Goal: Task Accomplishment & Management: Manage account settings

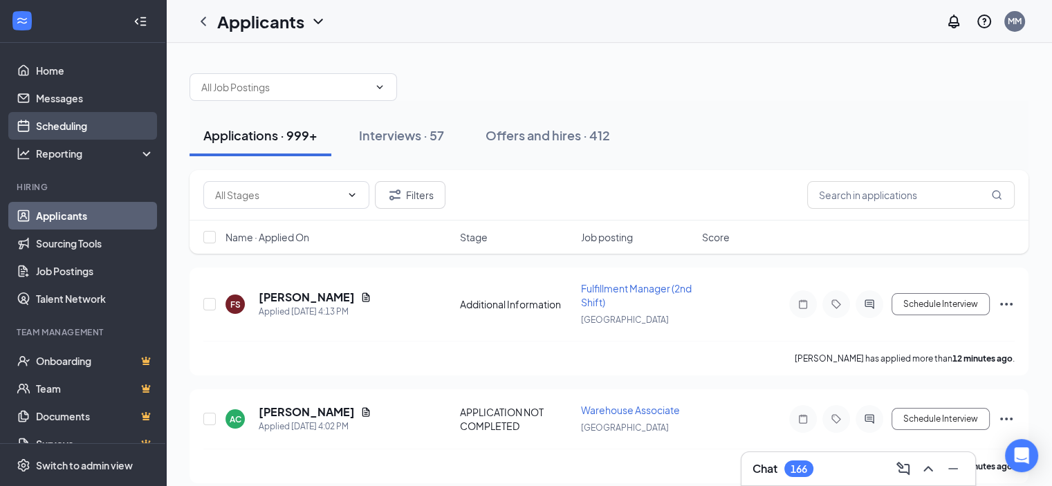
click at [67, 125] on link "Scheduling" at bounding box center [95, 126] width 118 height 28
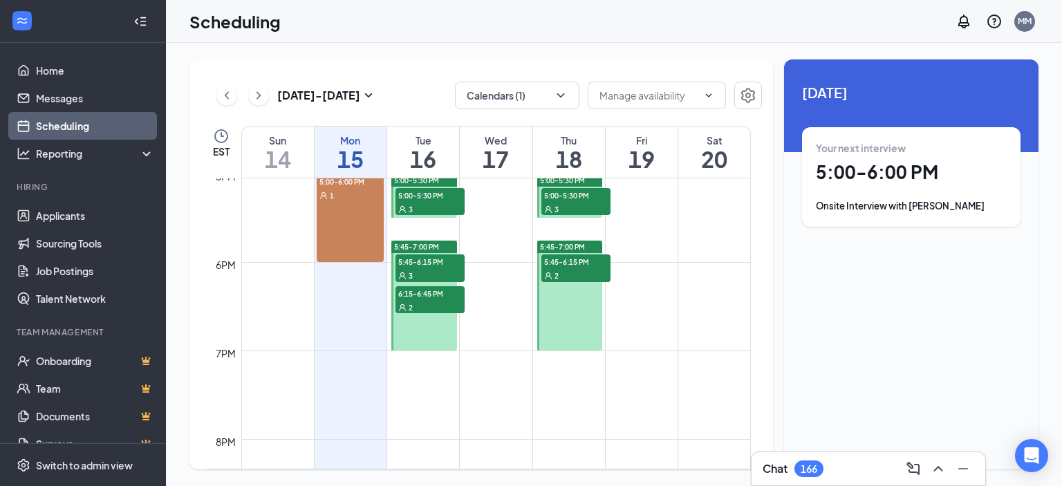
scroll to position [1372, 0]
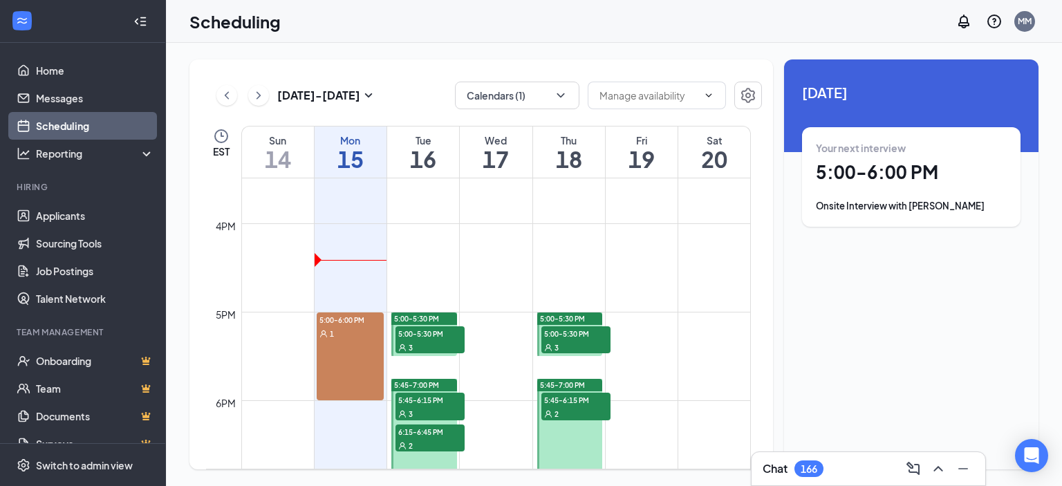
click at [423, 435] on span "6:15-6:45 PM" at bounding box center [430, 432] width 69 height 14
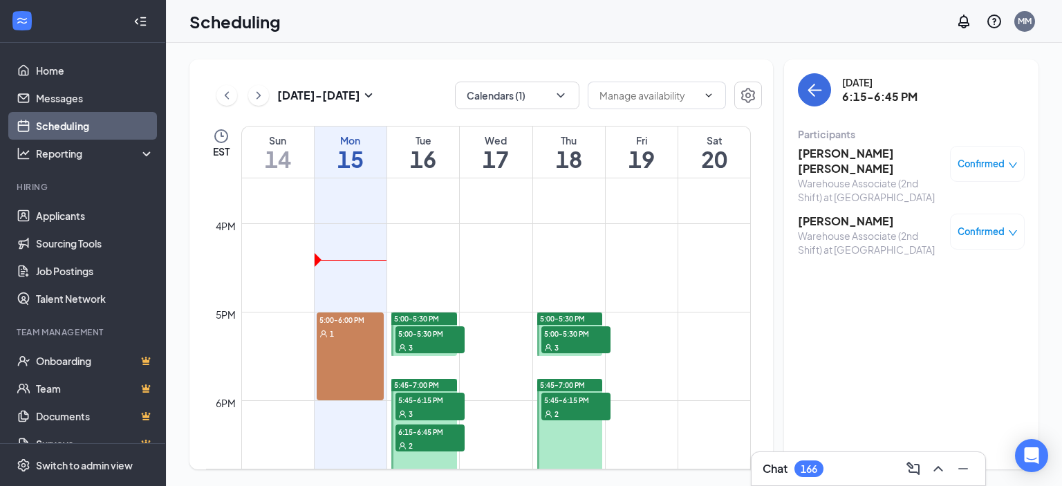
click at [422, 407] on div "3" at bounding box center [430, 414] width 69 height 14
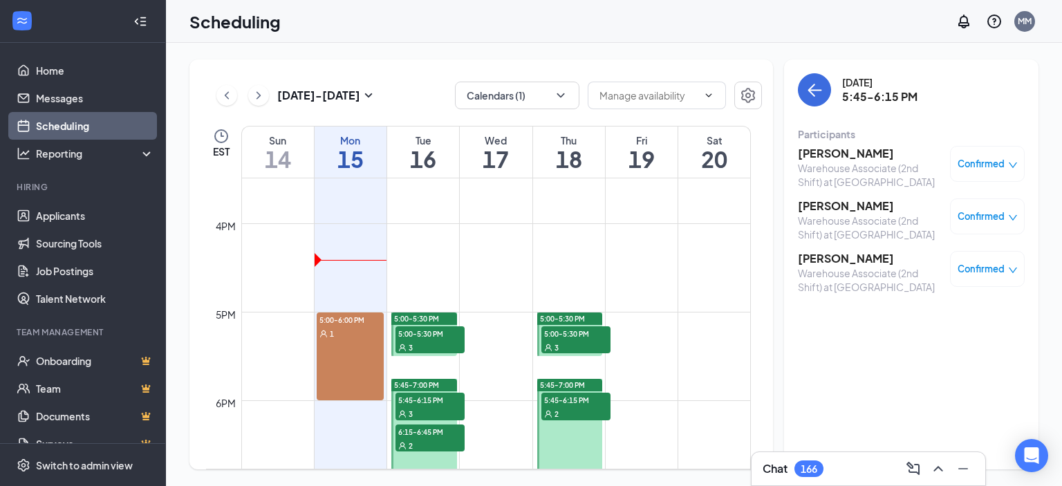
click at [422, 347] on div "3" at bounding box center [430, 347] width 69 height 14
click at [567, 335] on span "5:00-5:30 PM" at bounding box center [576, 333] width 69 height 14
click at [560, 401] on span "5:45-6:15 PM" at bounding box center [576, 400] width 69 height 14
click at [423, 337] on span "5:00-5:30 PM" at bounding box center [430, 333] width 69 height 14
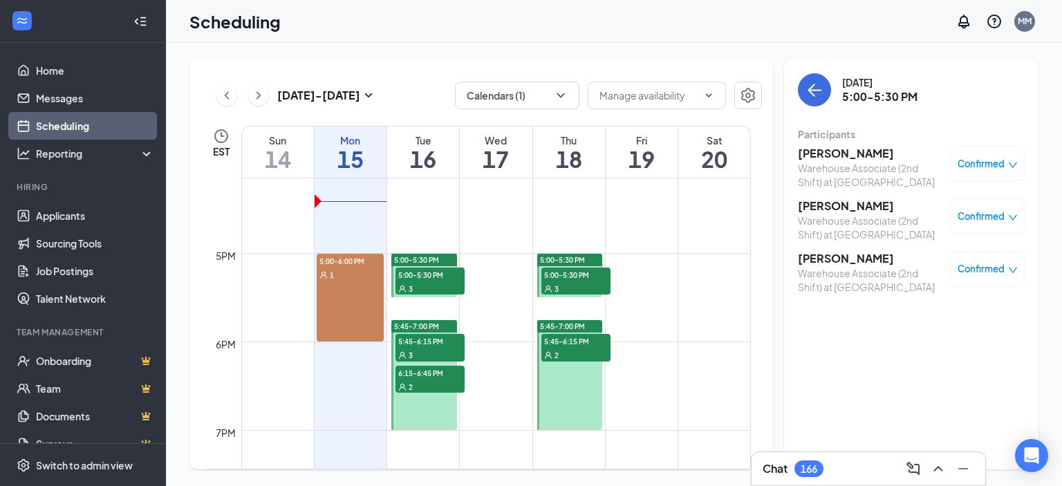
scroll to position [1350, 0]
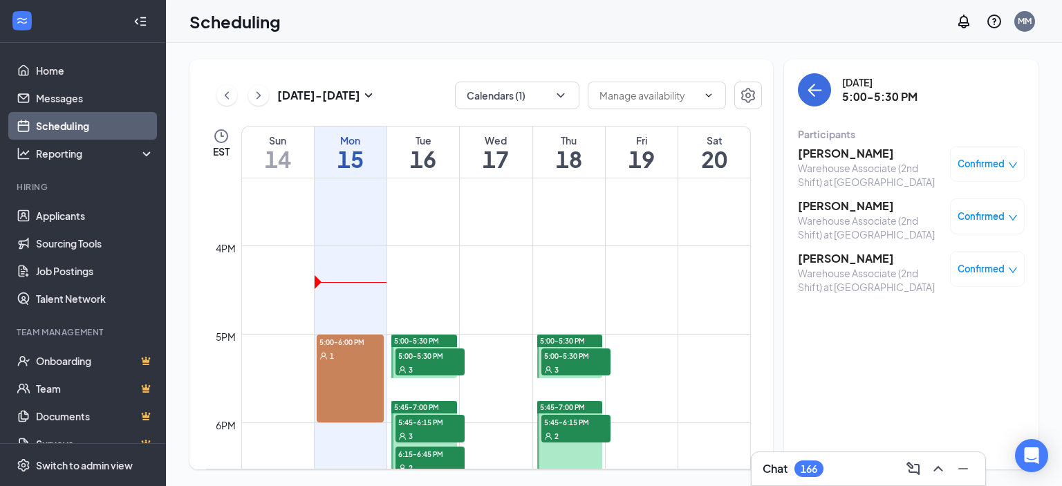
click at [347, 359] on div "1" at bounding box center [351, 356] width 68 height 14
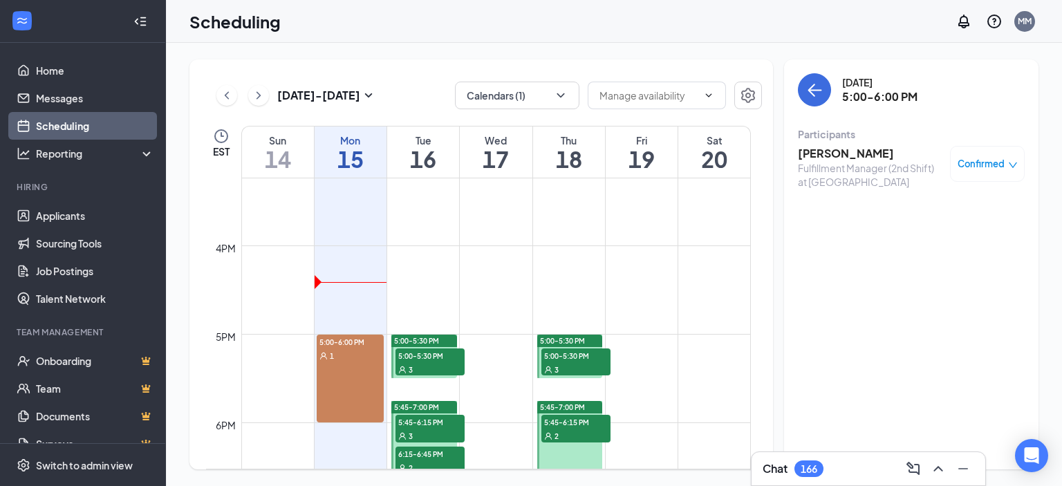
click at [845, 154] on h3 "[PERSON_NAME]" at bounding box center [870, 153] width 145 height 15
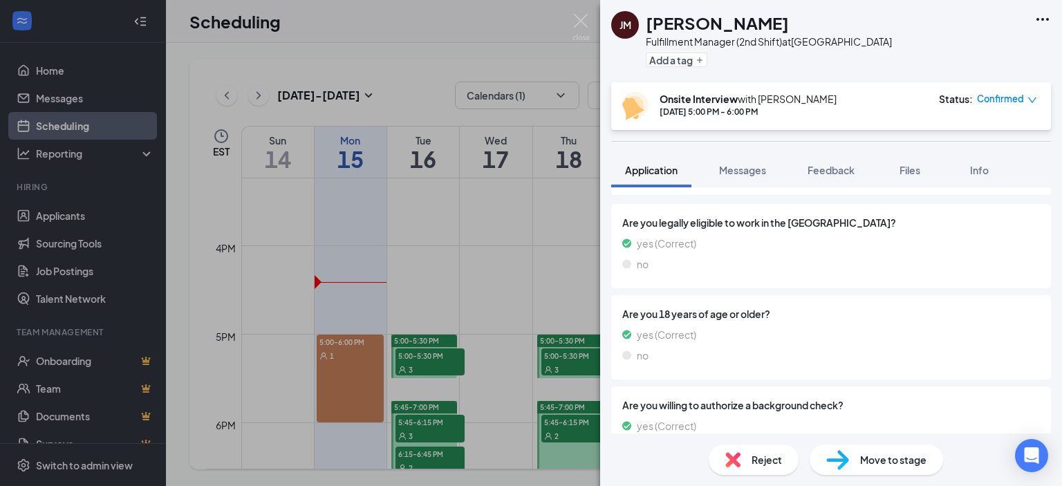
scroll to position [208, 0]
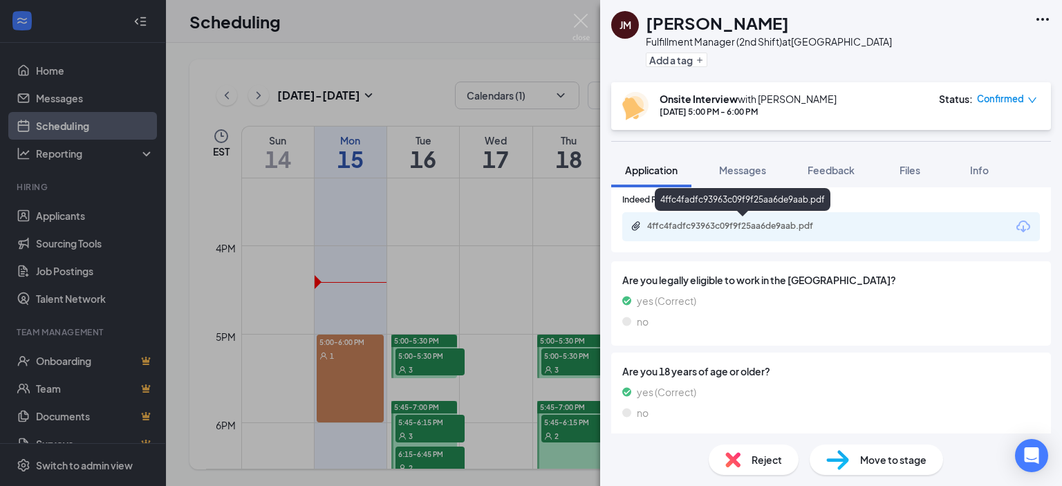
click at [711, 224] on div "4ffc4fadfc93963c09f9f25aa6de9aab.pdf" at bounding box center [744, 226] width 194 height 11
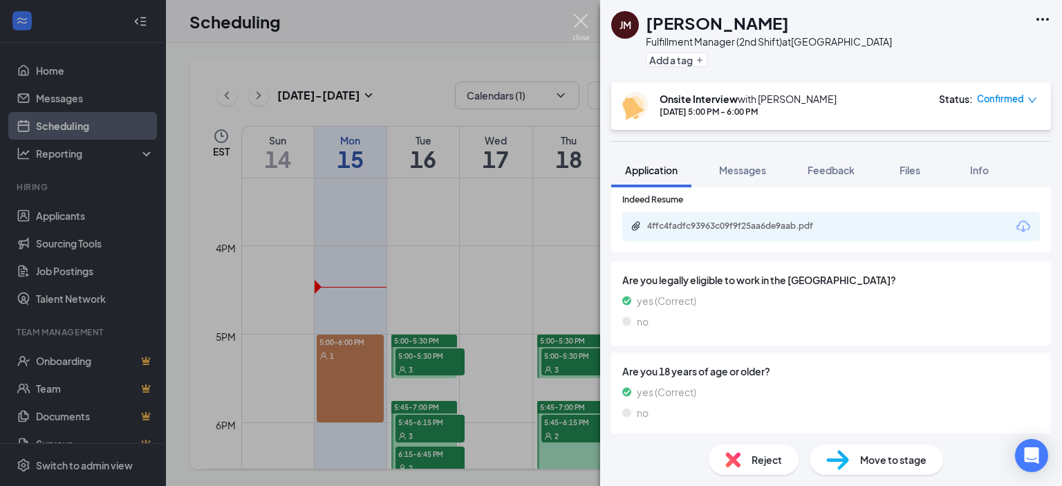
click at [582, 19] on img at bounding box center [581, 27] width 17 height 27
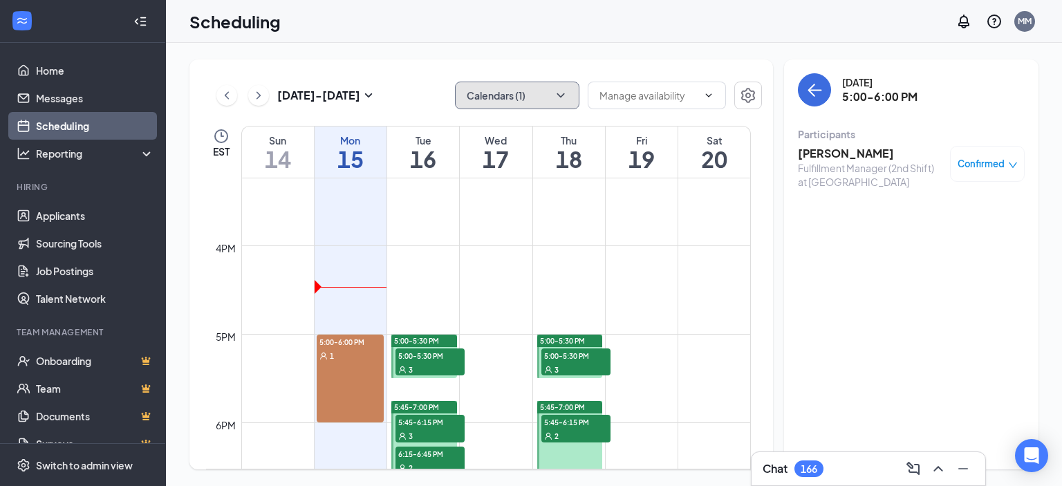
click at [544, 88] on button "Calendars (1)" at bounding box center [517, 96] width 125 height 28
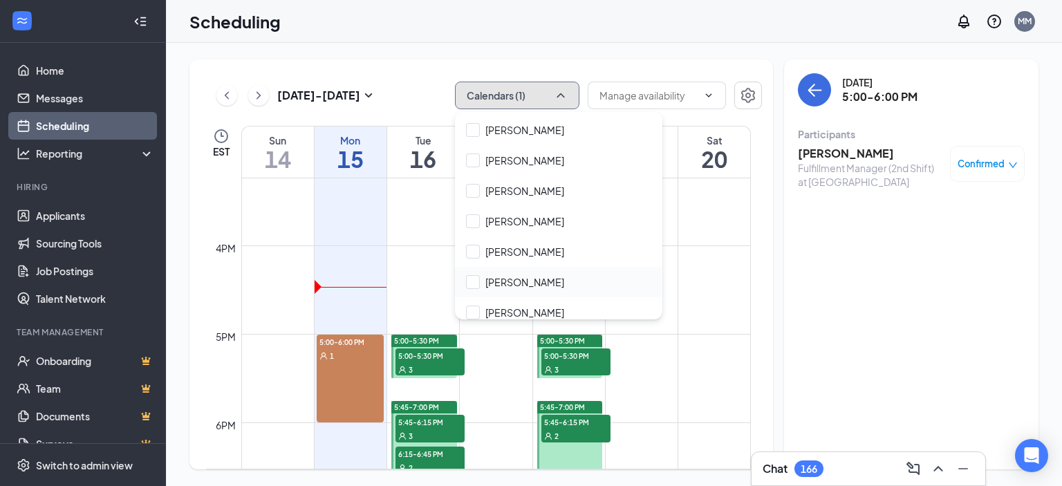
scroll to position [692, 0]
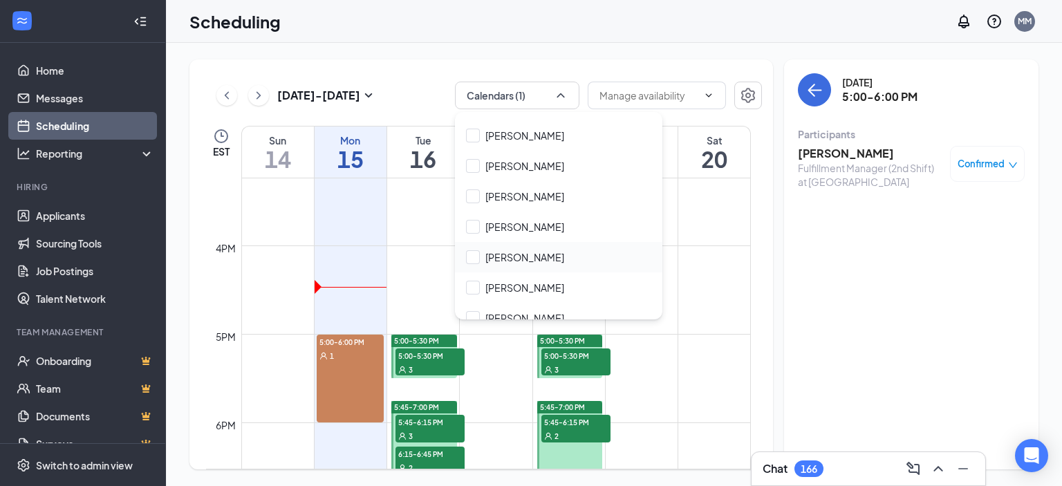
click at [514, 264] on div "[PERSON_NAME]" at bounding box center [559, 257] width 208 height 30
checkbox input "true"
click at [401, 68] on div "[DATE] - [DATE] Calendars (2) EST Sun 14 Mon 15 Tue 16 Wed 17 Thu 18 Fri 19 Sat…" at bounding box center [482, 264] width 584 height 410
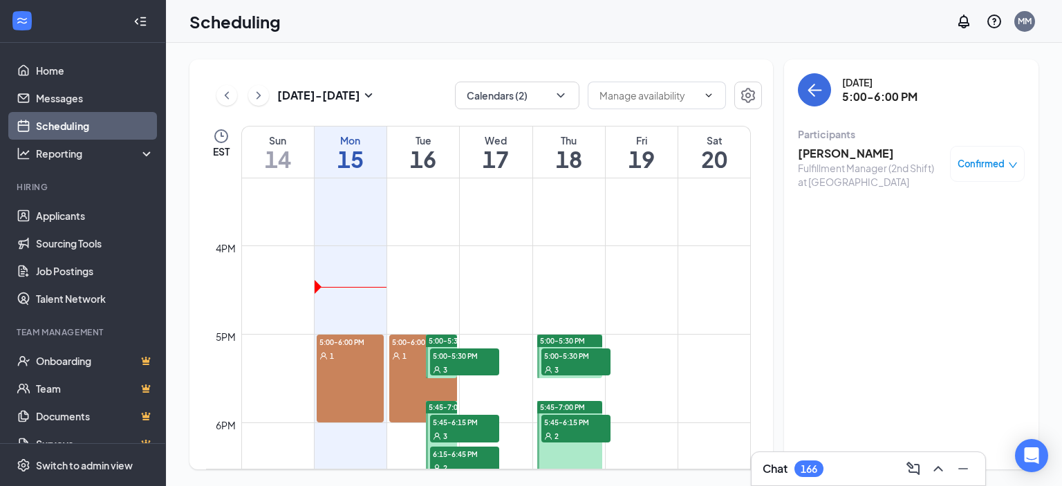
click at [405, 362] on div "5:00-6:00 PM 1" at bounding box center [423, 379] width 68 height 88
